Goal: Information Seeking & Learning: Learn about a topic

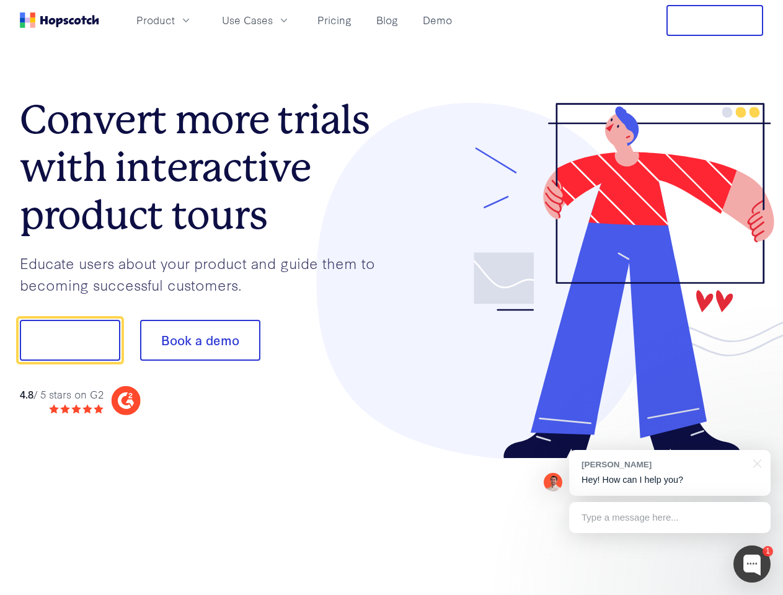
click at [392, 298] on div at bounding box center [578, 281] width 372 height 357
click at [175, 20] on span "Product" at bounding box center [155, 20] width 38 height 16
click at [273, 20] on span "Use Cases" at bounding box center [247, 20] width 51 height 16
click at [715, 20] on button "Free Trial" at bounding box center [715, 20] width 97 height 31
click at [69, 340] on button "Show me!" at bounding box center [70, 340] width 100 height 41
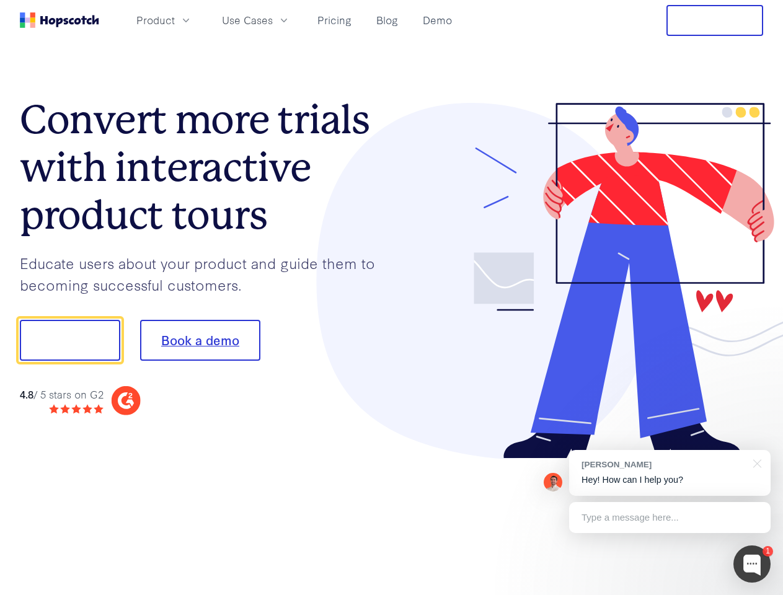
click at [200, 340] on button "Book a demo" at bounding box center [200, 340] width 120 height 41
click at [752, 564] on div at bounding box center [751, 564] width 37 height 37
click at [670, 473] on div "[PERSON_NAME] Hey! How can I help you?" at bounding box center [670, 473] width 202 height 46
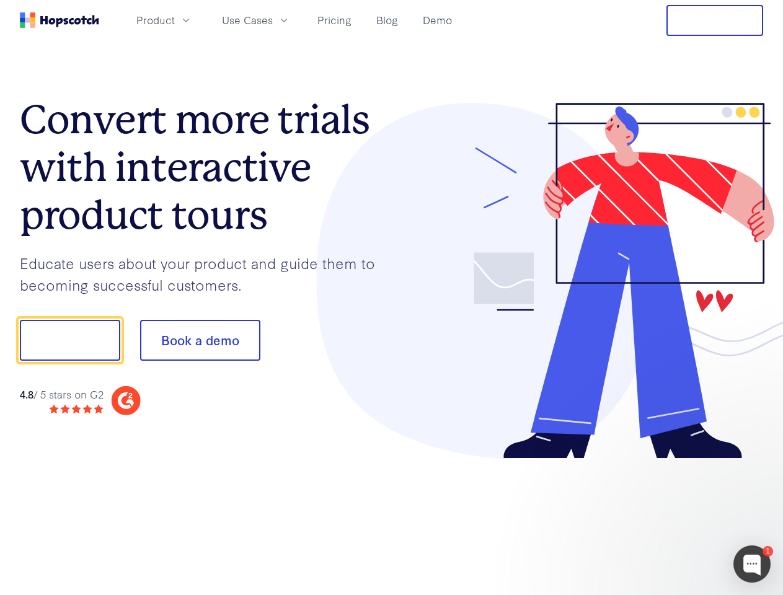
click at [755, 463] on div at bounding box center [654, 421] width 233 height 247
click at [670, 518] on div at bounding box center [654, 421] width 233 height 247
